Goal: Navigation & Orientation: Find specific page/section

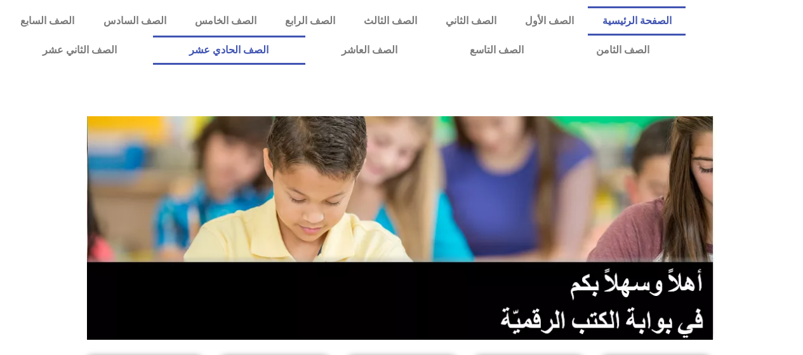
click at [268, 53] on link "الصف الحادي عشر" at bounding box center [229, 50] width 152 height 29
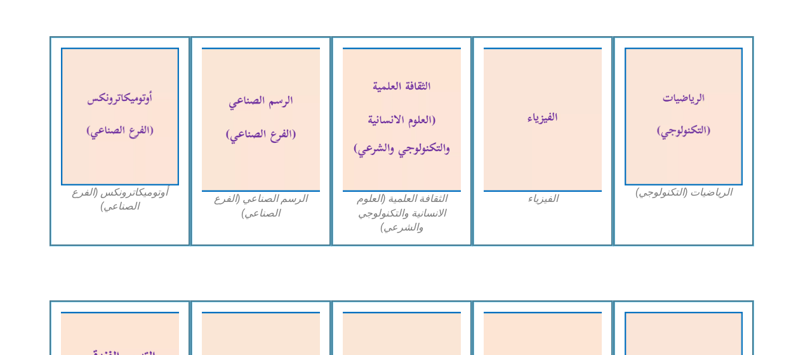
scroll to position [1083, 0]
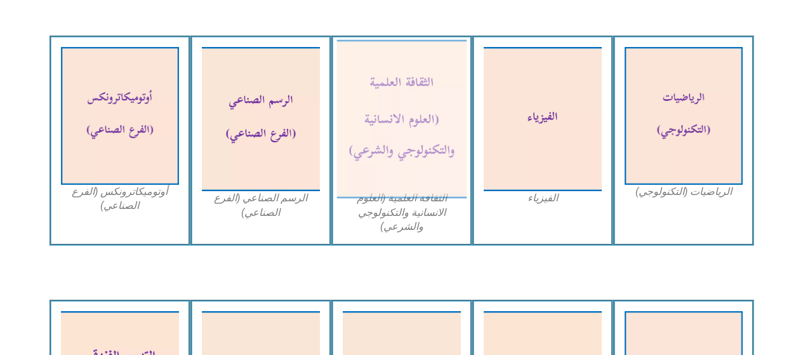
click at [383, 154] on img at bounding box center [401, 119] width 130 height 159
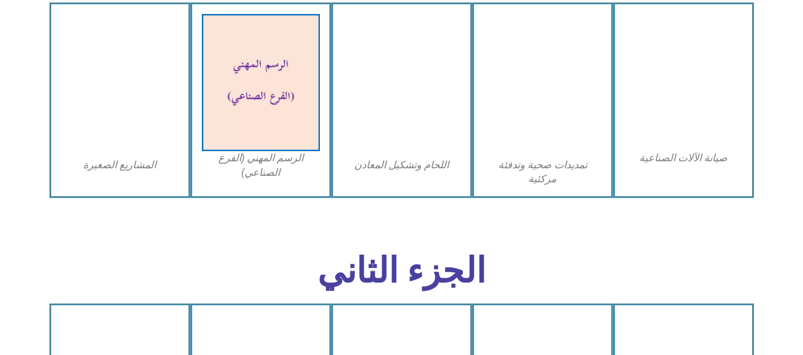
scroll to position [1851, 0]
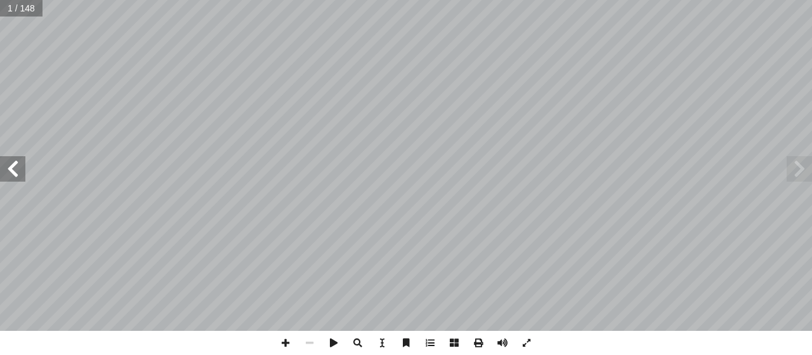
click at [8, 166] on span at bounding box center [12, 168] width 25 height 25
click at [20, 158] on span at bounding box center [12, 168] width 25 height 25
click at [14, 173] on span at bounding box center [12, 168] width 25 height 25
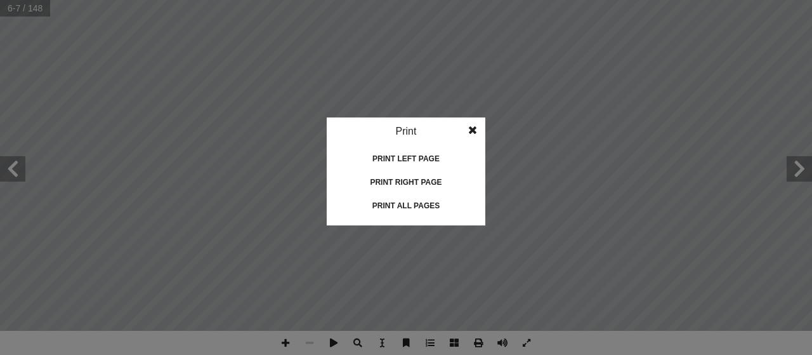
click at [406, 157] on div "Print left page" at bounding box center [406, 159] width 127 height 20
